Goal: Find specific page/section: Find specific page/section

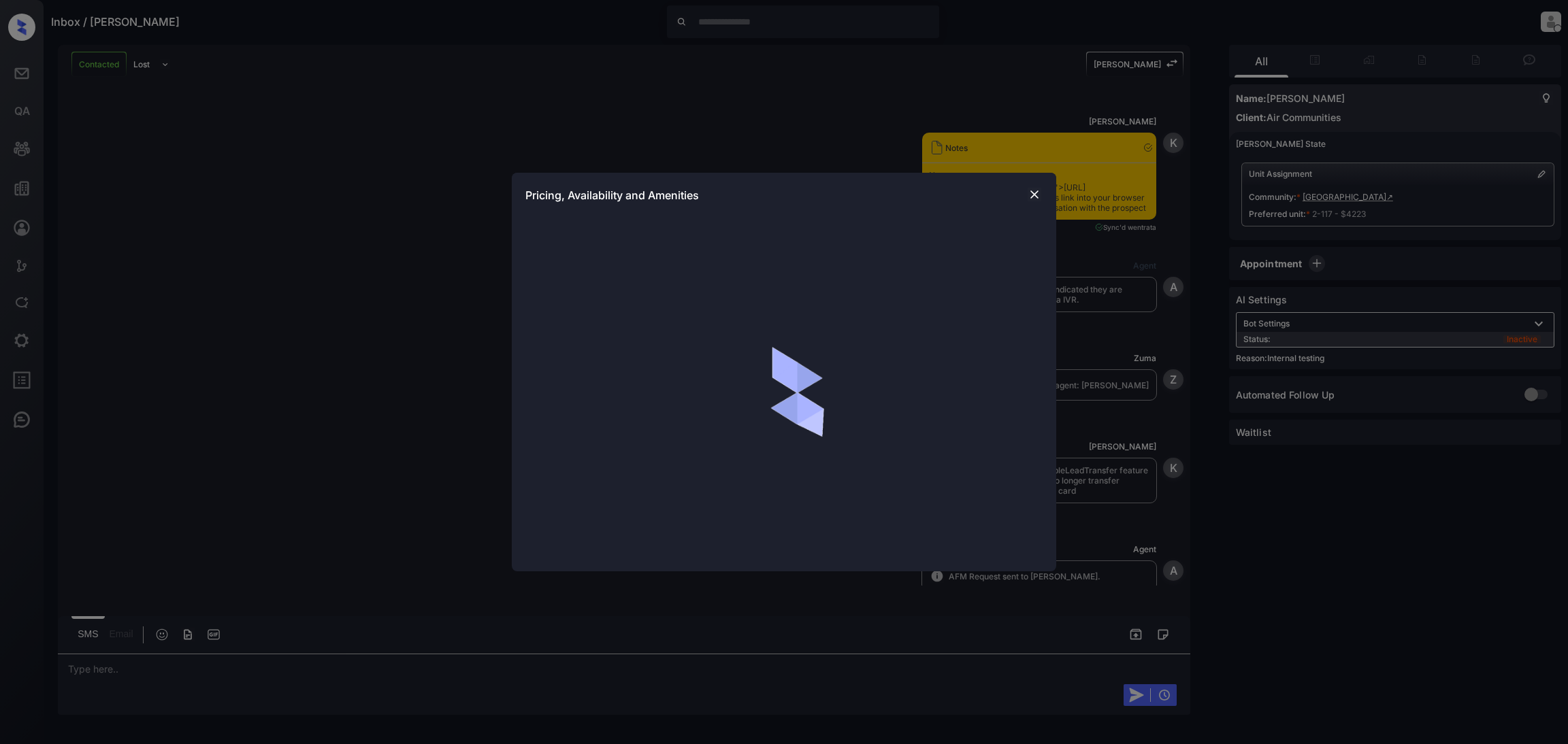
scroll to position [3358, 0]
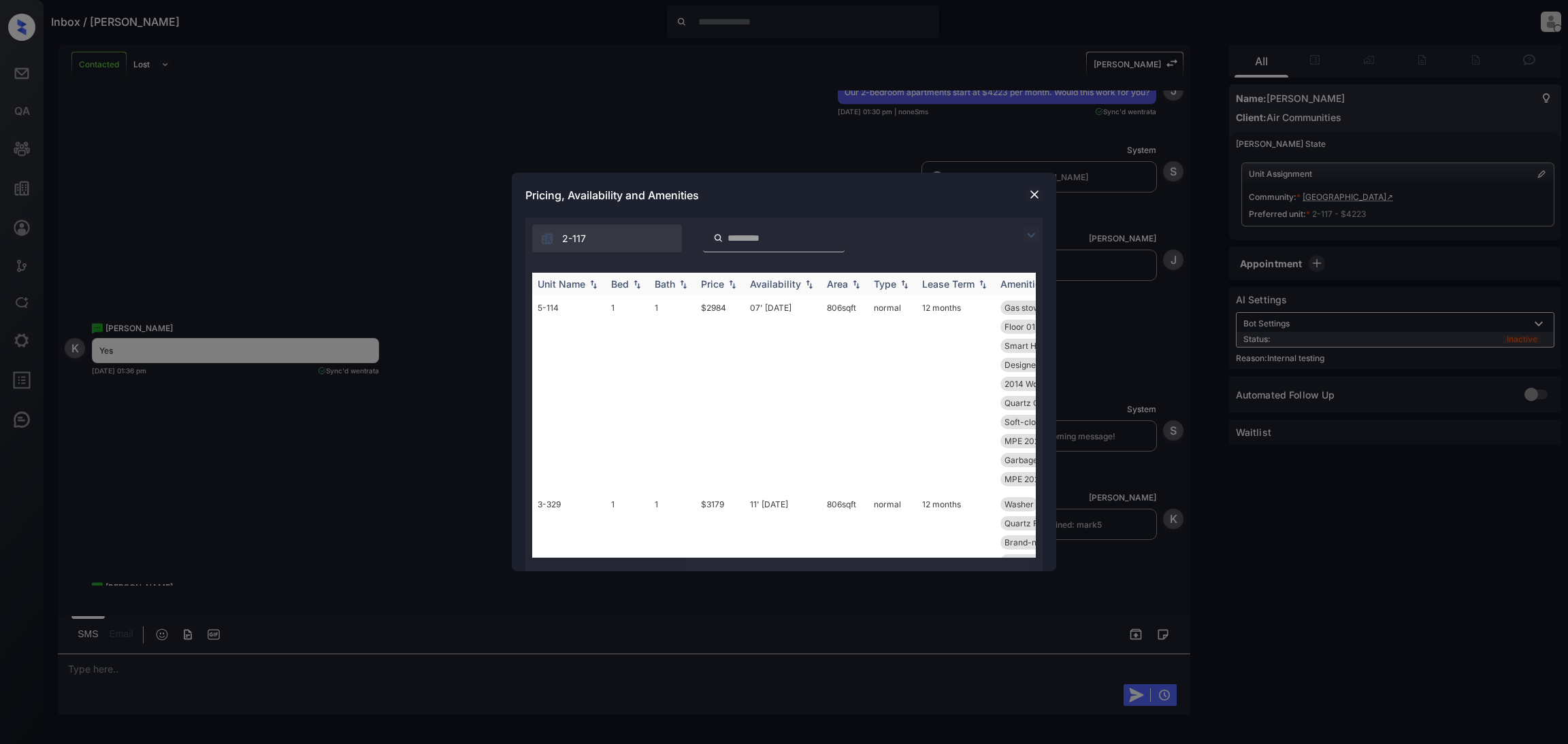
click at [616, 285] on div "Bed" at bounding box center [619, 284] width 18 height 12
click at [623, 270] on div "Unit Name Bed Bath Price Availability Area Type Lease Term Amenities 3-425 2 2.…" at bounding box center [784, 415] width 517 height 313
click at [623, 287] on div "Bed" at bounding box center [619, 284] width 18 height 12
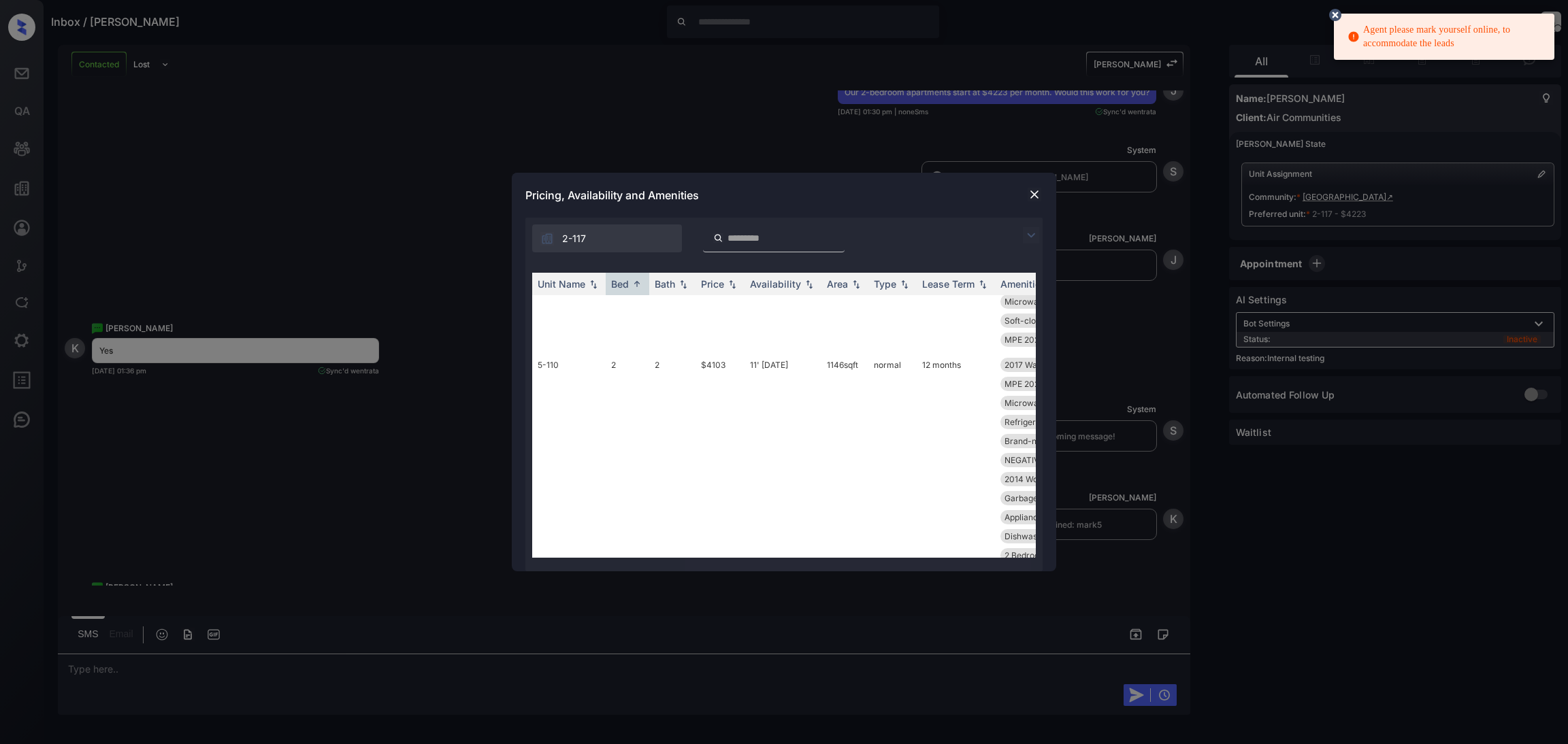
scroll to position [5983, 0]
click at [1035, 201] on img at bounding box center [1034, 195] width 14 height 14
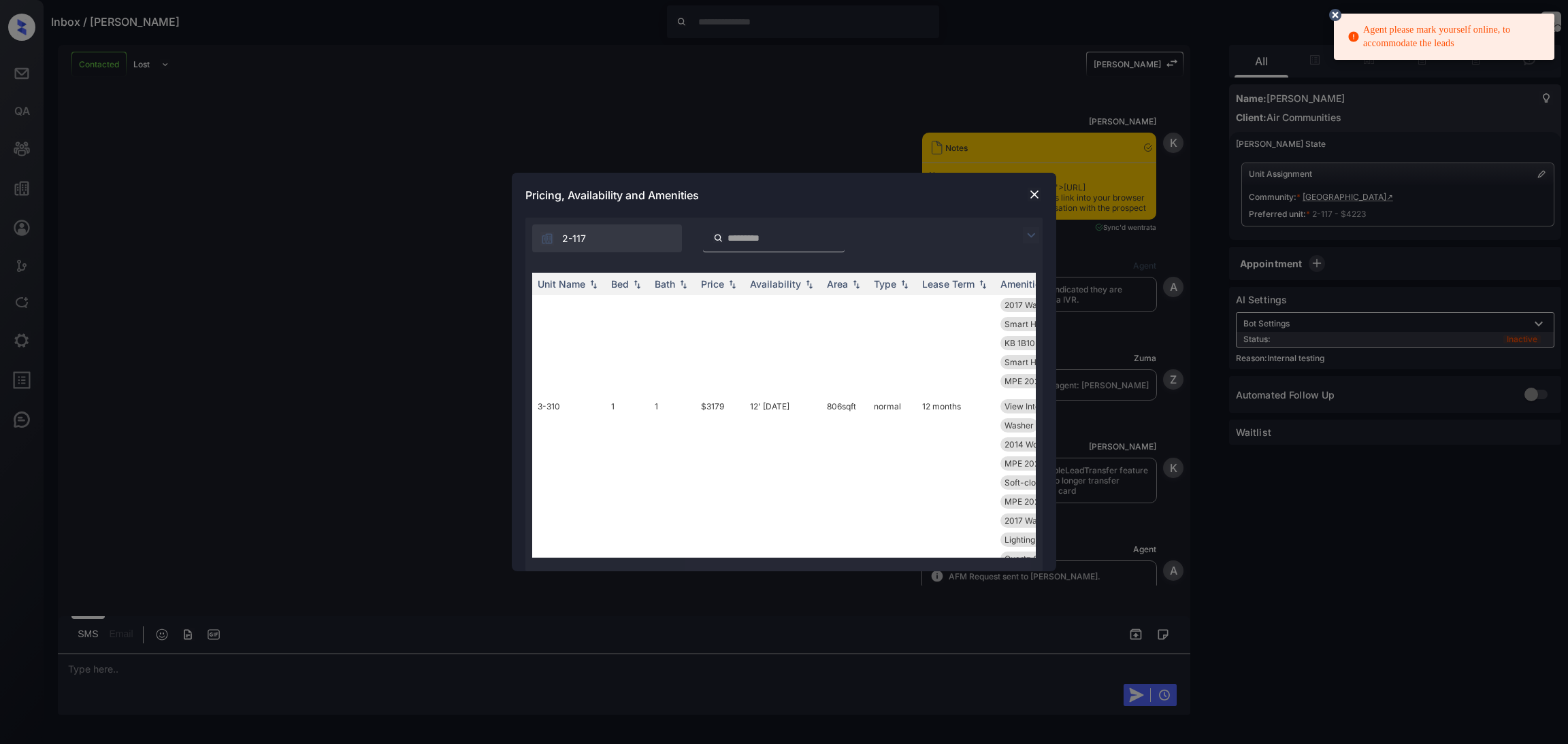
scroll to position [408, 0]
click at [728, 279] on img at bounding box center [732, 284] width 14 height 9
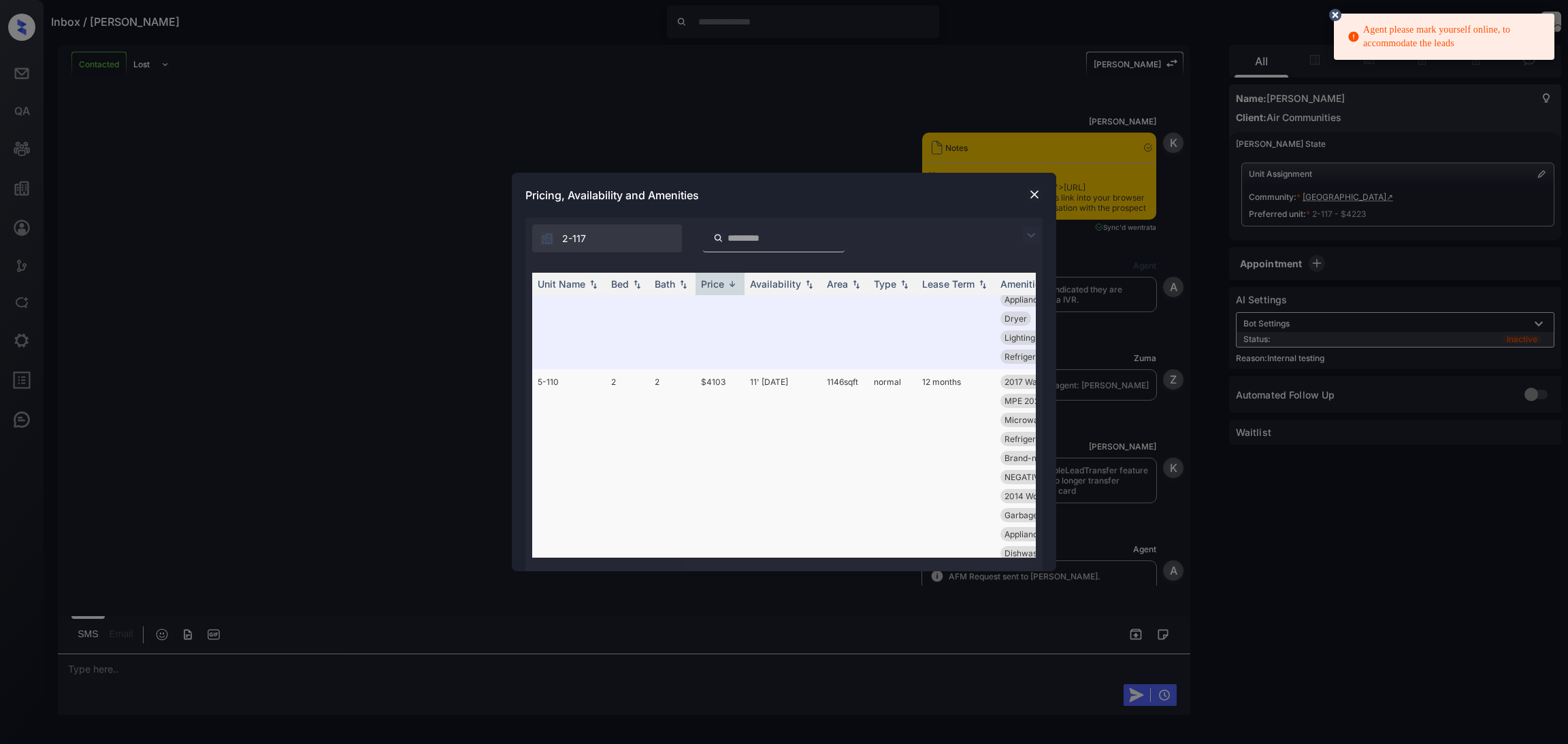
scroll to position [1550, 0]
